Goal: Navigation & Orientation: Find specific page/section

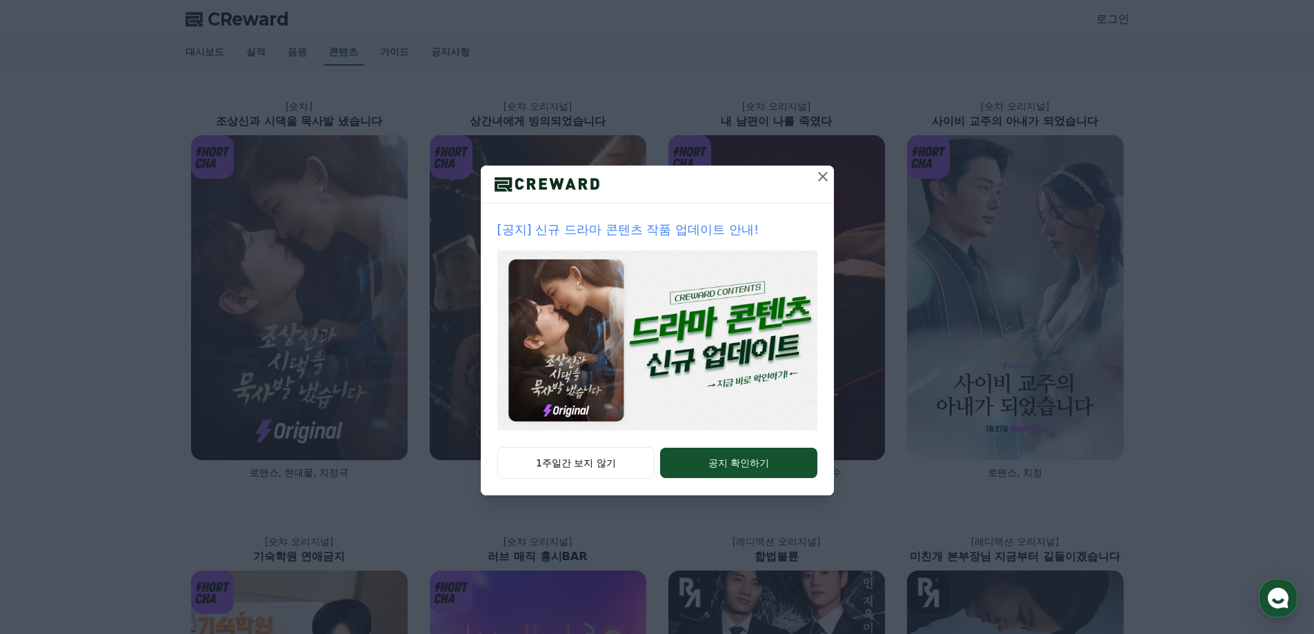
click at [819, 177] on icon at bounding box center [823, 176] width 17 height 17
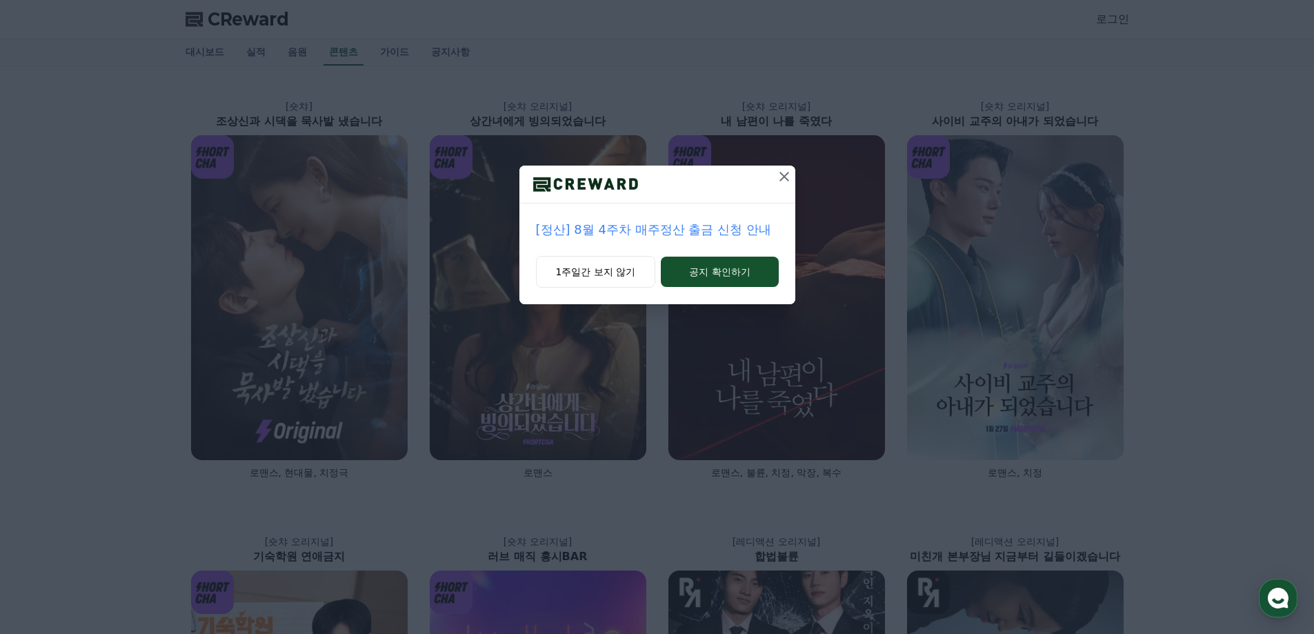
click at [786, 175] on icon at bounding box center [784, 177] width 10 height 10
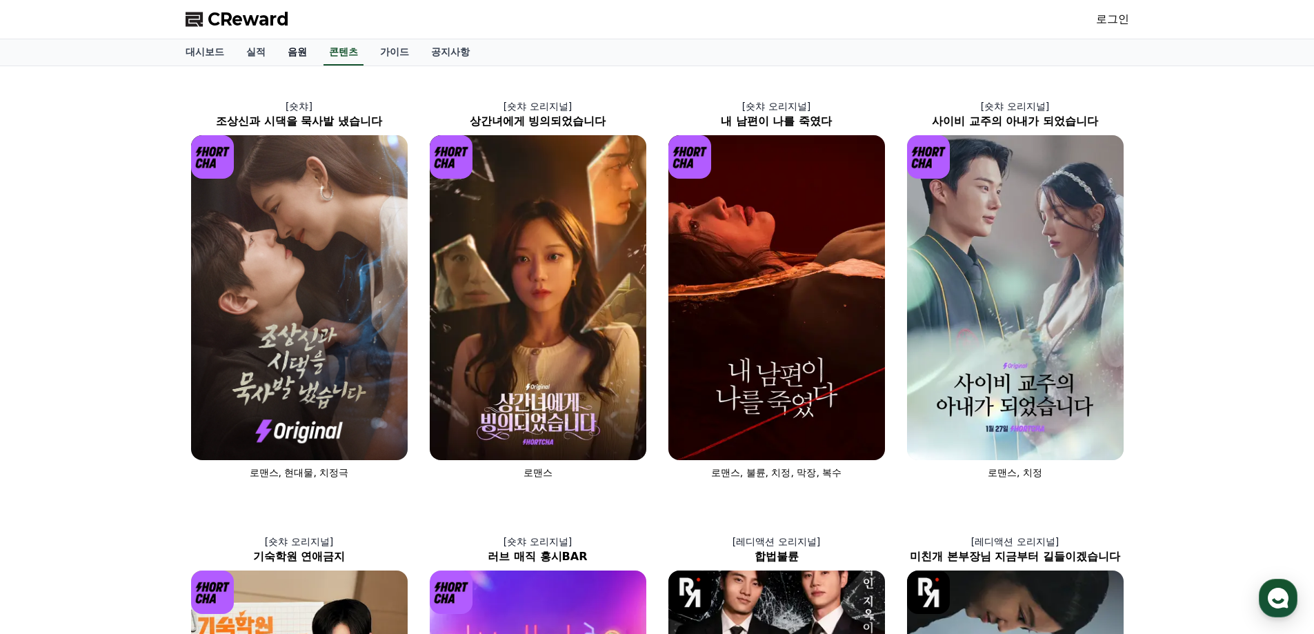
click at [300, 60] on link "음원" at bounding box center [297, 52] width 41 height 26
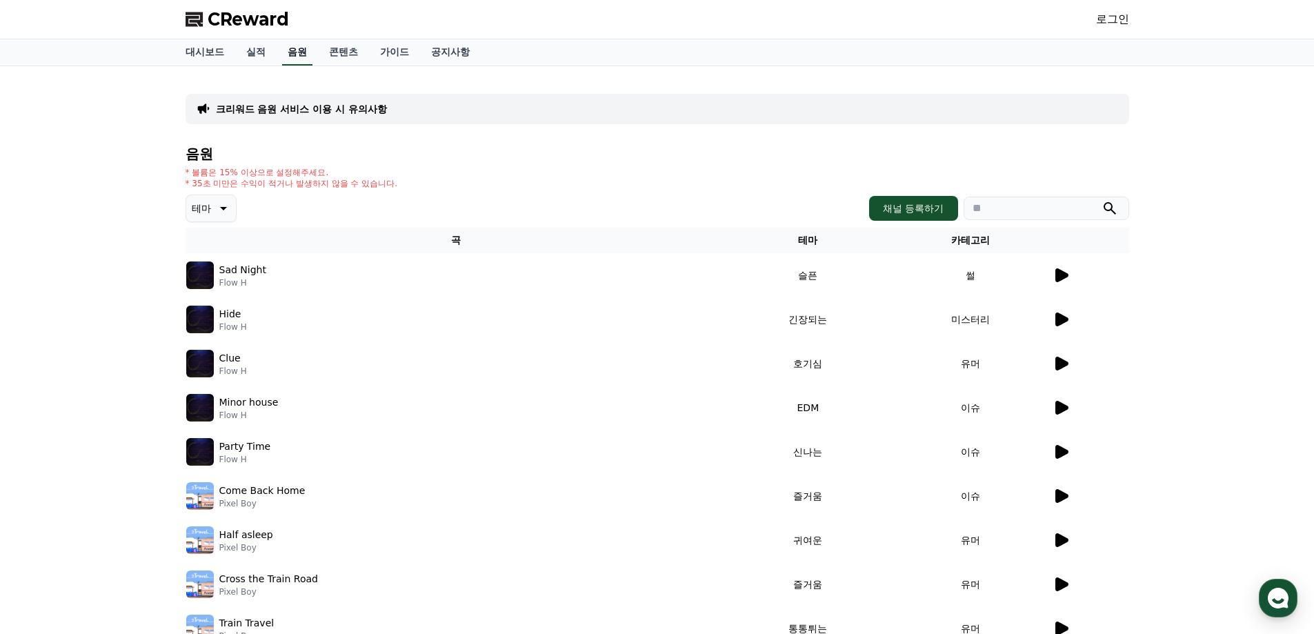
click at [286, 54] on link "음원" at bounding box center [297, 52] width 30 height 26
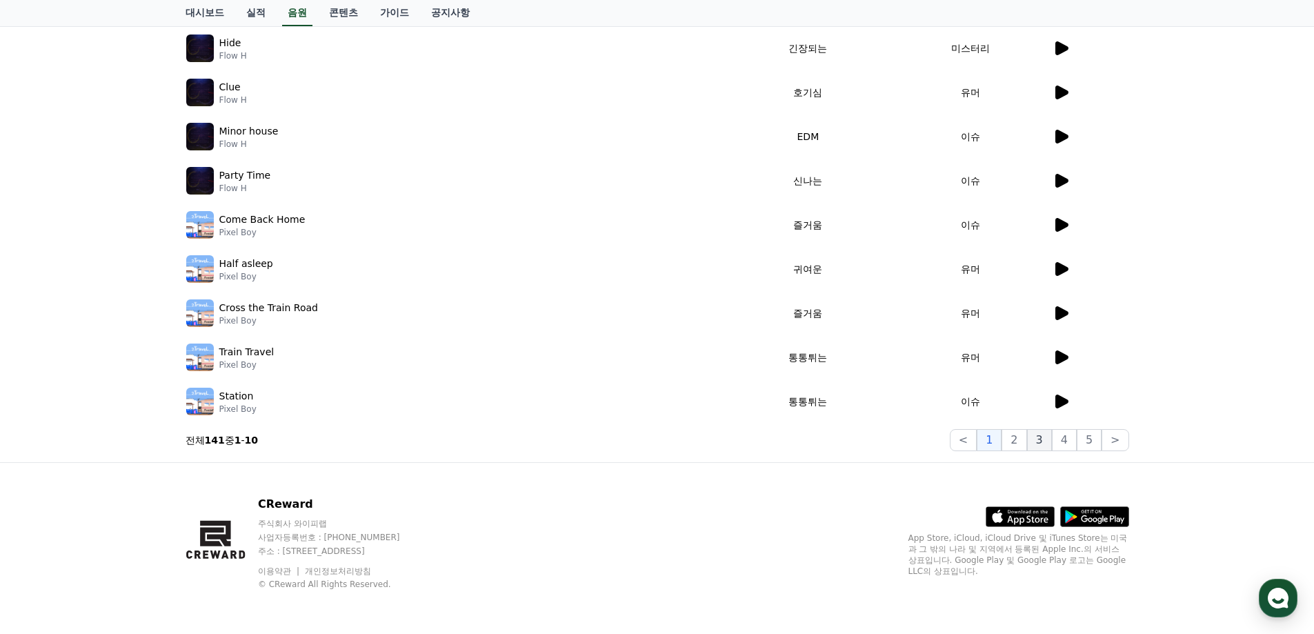
click at [1034, 434] on button "3" at bounding box center [1039, 440] width 25 height 22
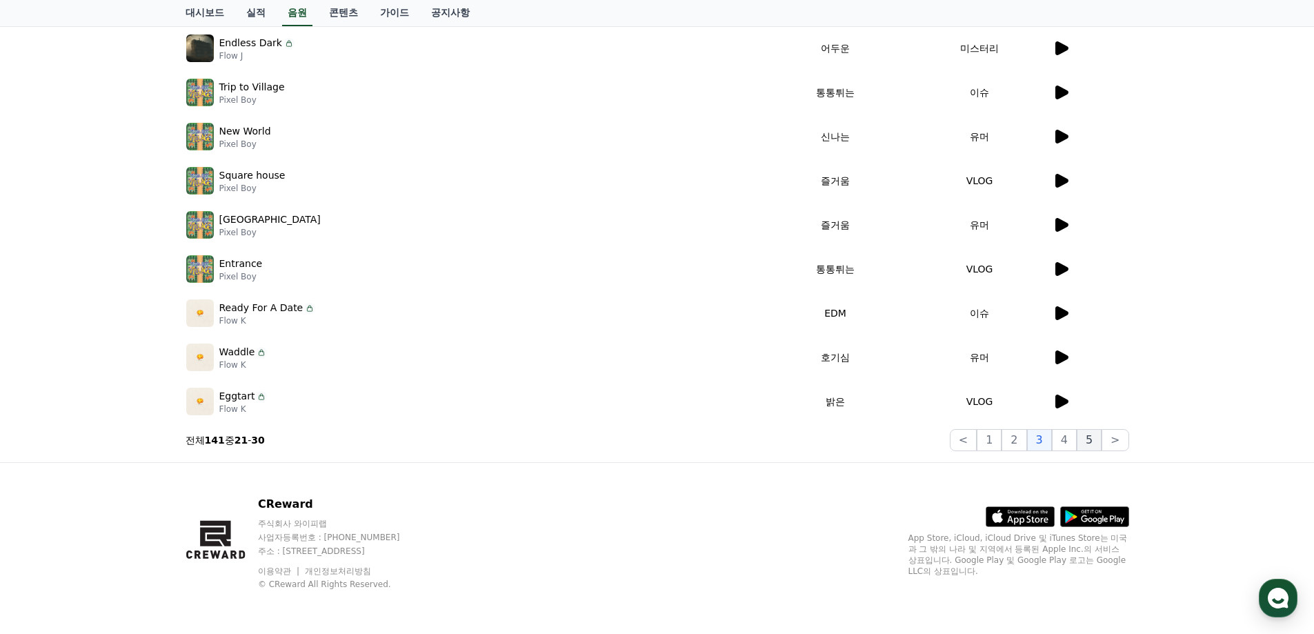
click at [1084, 435] on button "5" at bounding box center [1089, 440] width 25 height 22
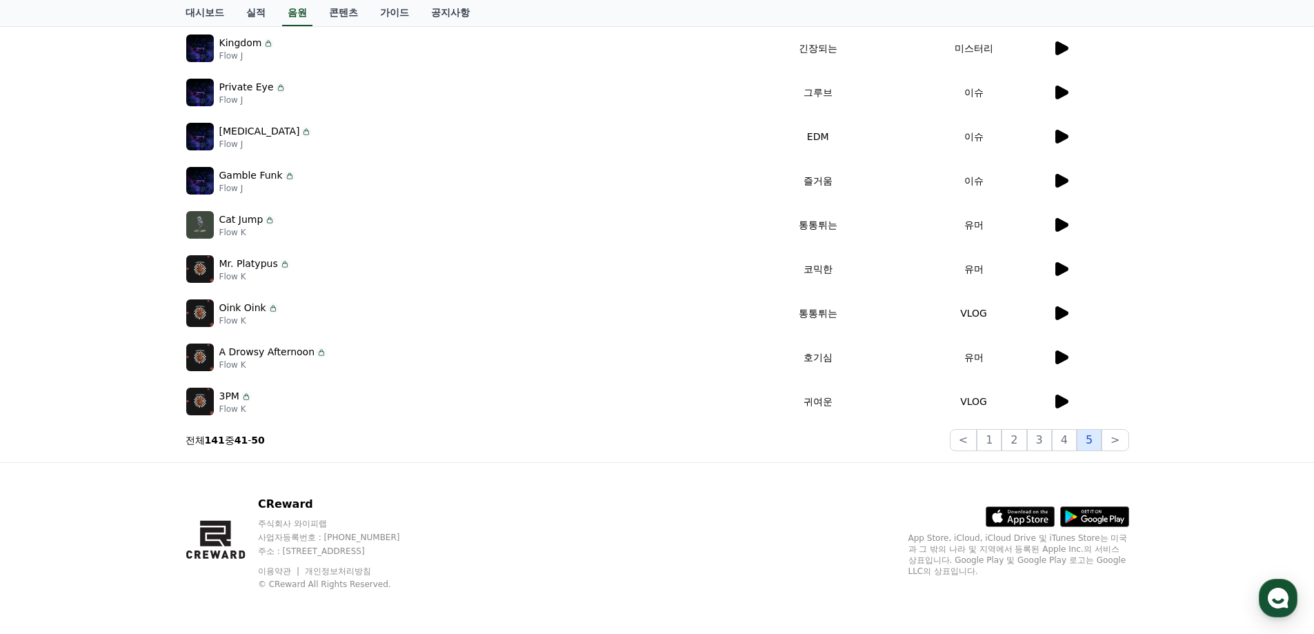
click at [1096, 435] on button "5" at bounding box center [1089, 440] width 25 height 22
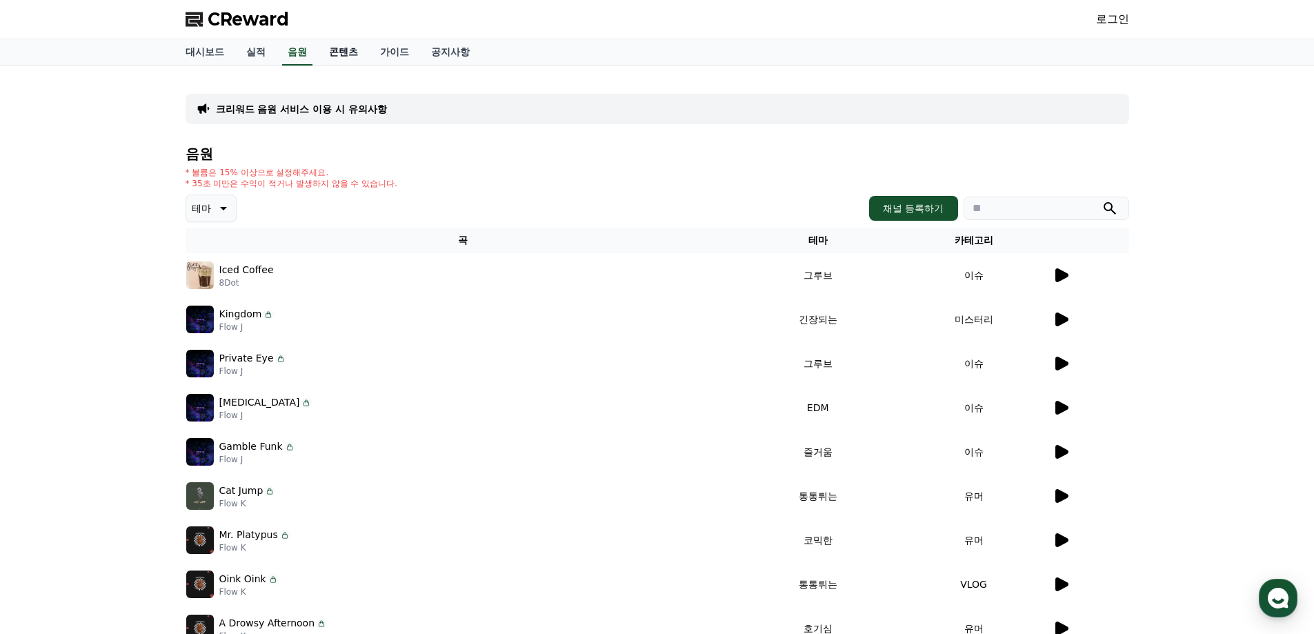
click at [343, 63] on link "콘텐츠" at bounding box center [343, 52] width 51 height 26
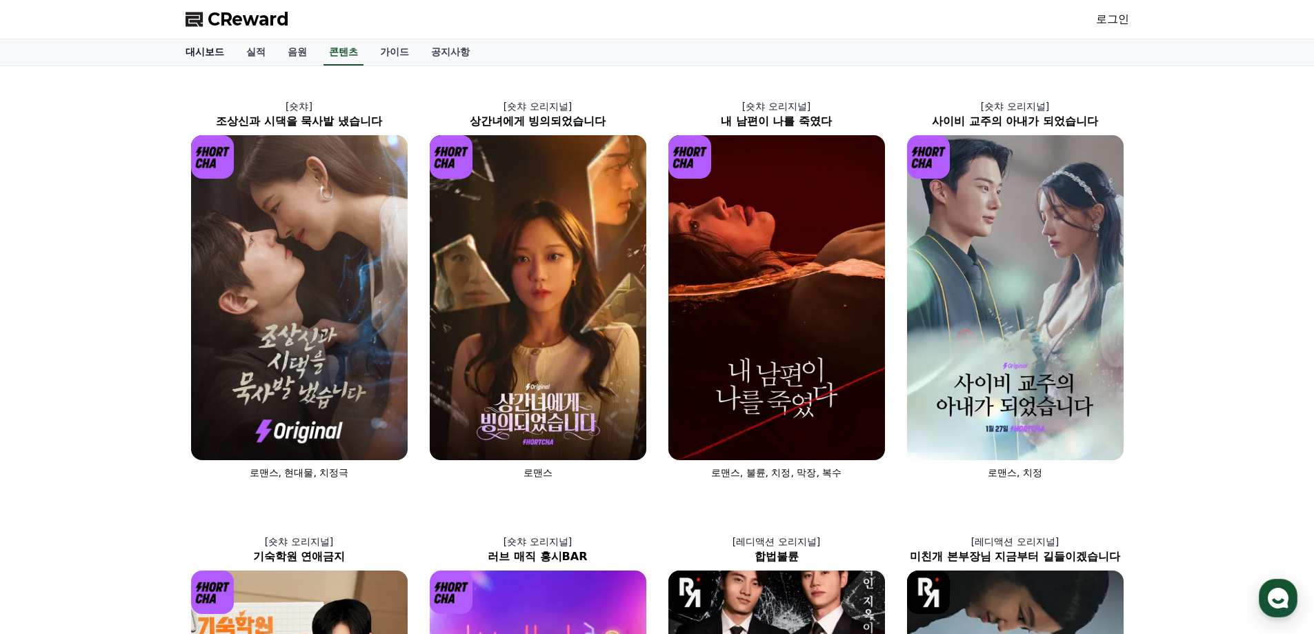
click at [203, 53] on link "대시보드" at bounding box center [205, 52] width 61 height 26
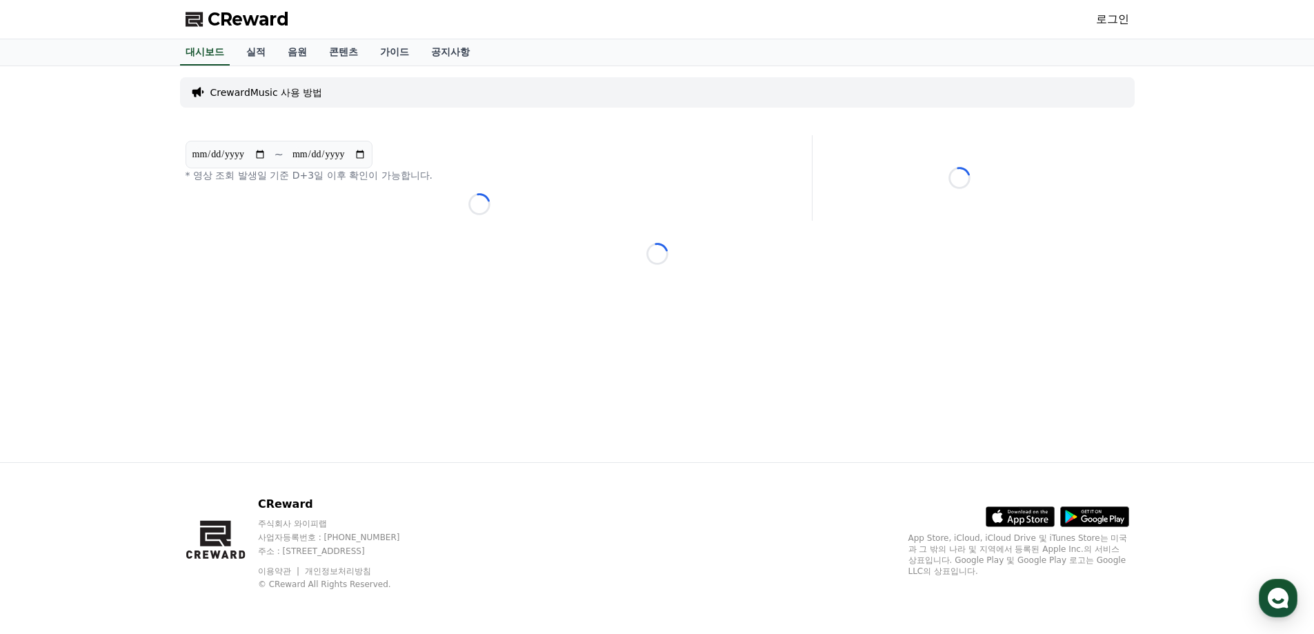
click at [894, 294] on div "**********" at bounding box center [658, 264] width 966 height 396
click at [186, 50] on link "대시보드" at bounding box center [205, 52] width 50 height 26
click at [243, 13] on span "CReward" at bounding box center [248, 19] width 81 height 22
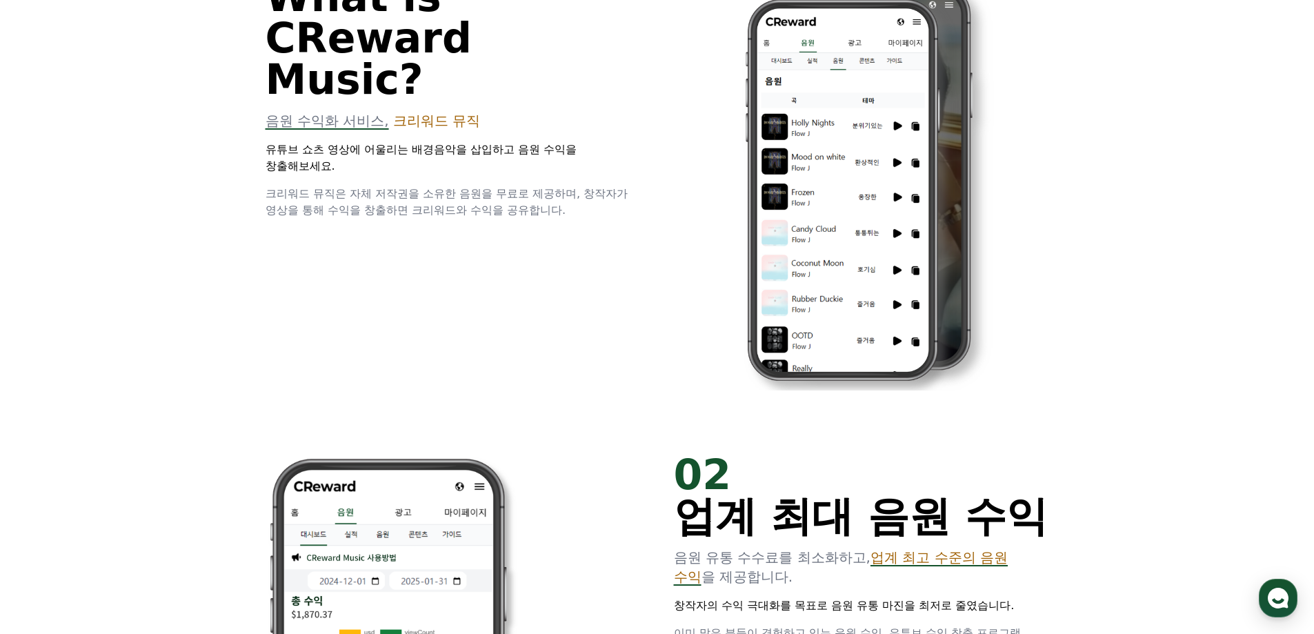
scroll to position [759, 0]
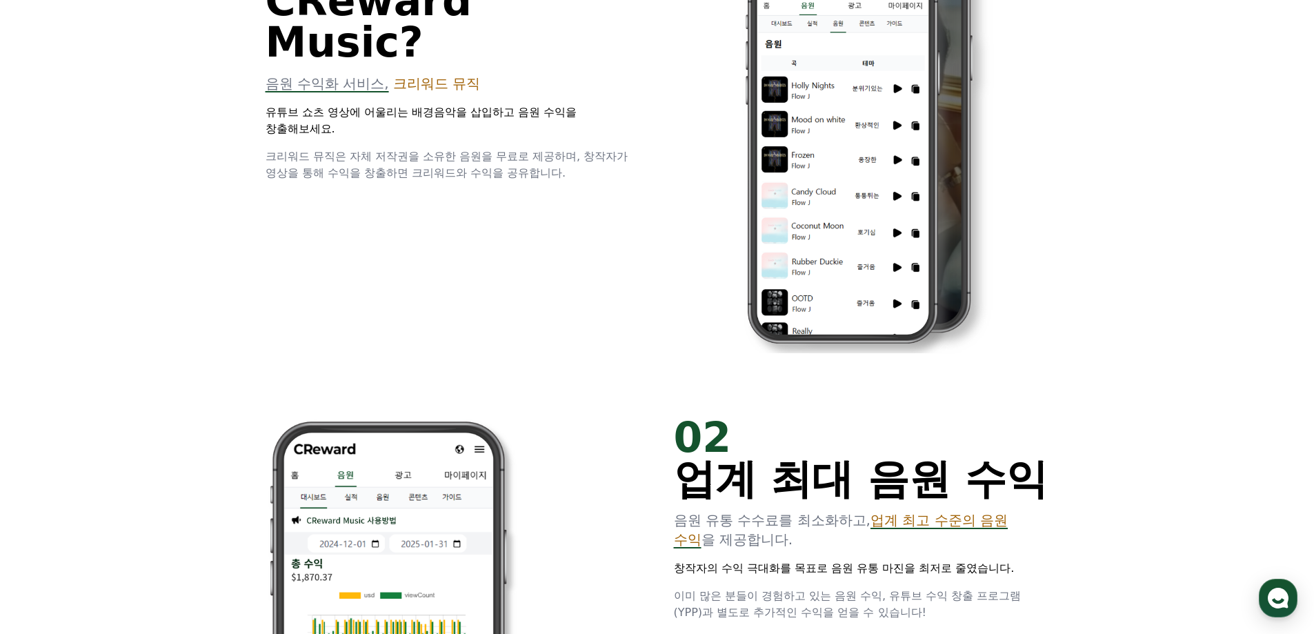
click at [430, 30] on div "01 What is CReward Music? 음원 수익화 서비스, 크리워드 뮤직 유튜브 쇼츠 영상에 어울리는 배경음악을 삽입하고 음원 수익을…" at bounding box center [453, 39] width 375 height 284
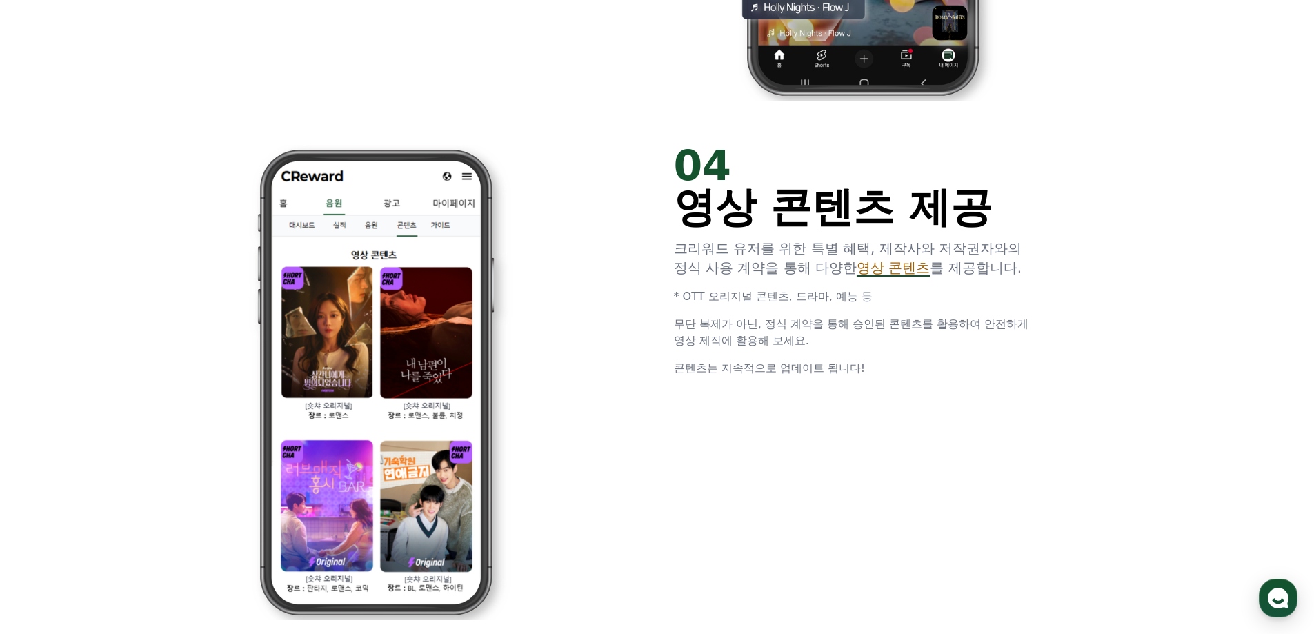
scroll to position [2759, 0]
